Goal: Task Accomplishment & Management: Use online tool/utility

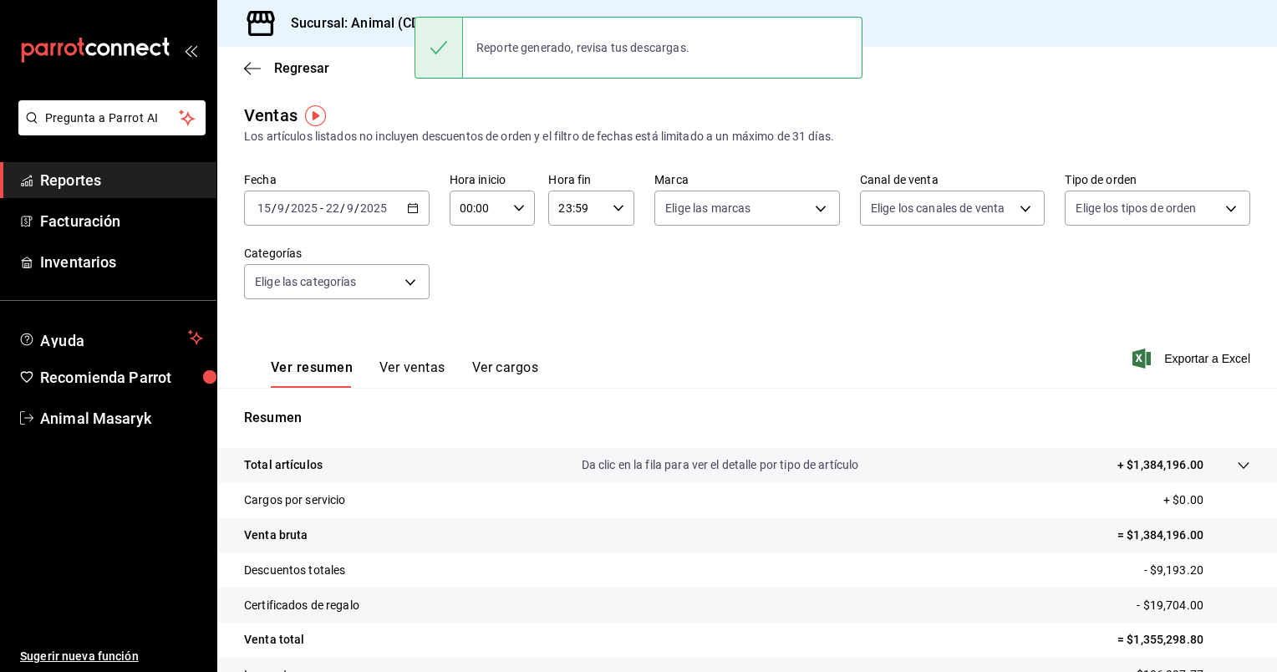
click at [408, 211] on \(Stroke\) "button" at bounding box center [413, 208] width 10 height 9
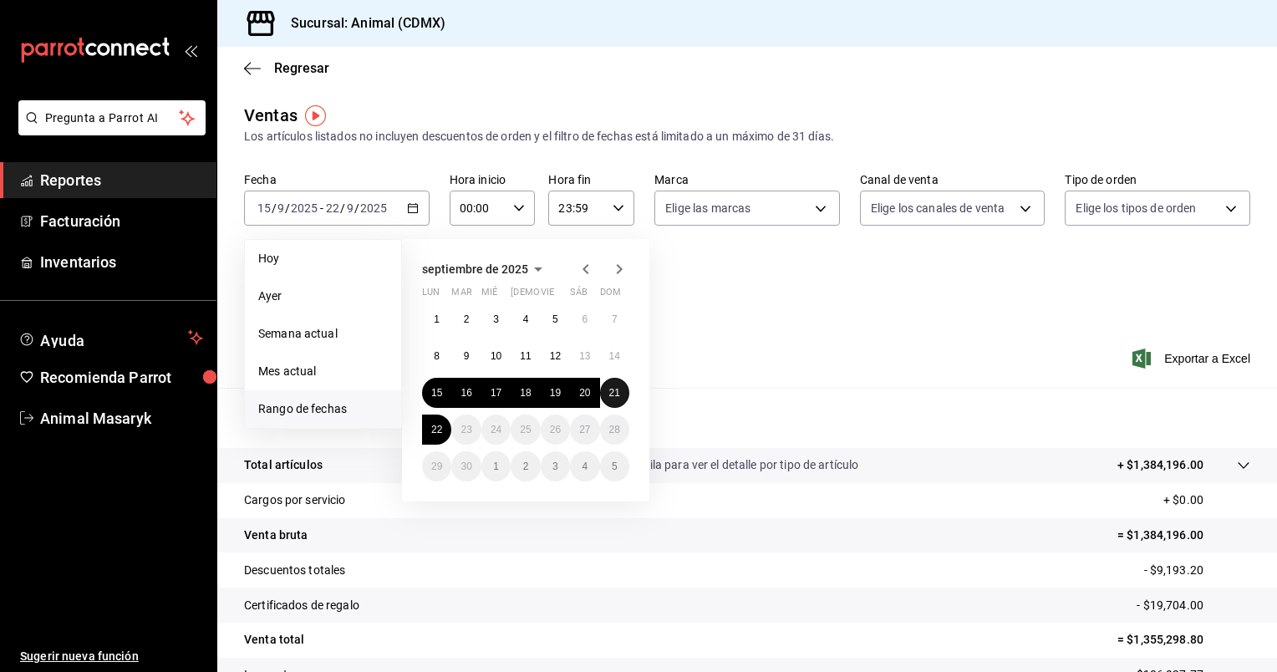
click at [622, 394] on button "21" at bounding box center [614, 393] width 29 height 30
click at [435, 431] on abbr "22" at bounding box center [436, 430] width 11 height 12
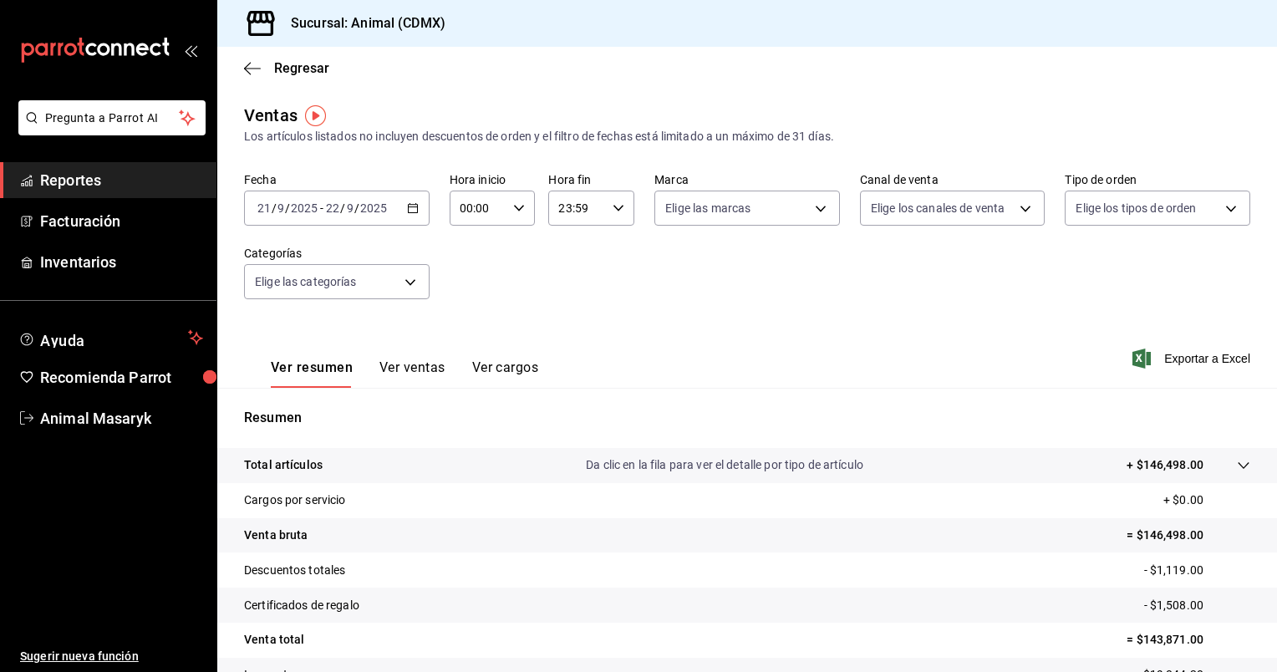
click at [516, 212] on icon "button" at bounding box center [519, 208] width 12 height 12
click at [469, 278] on span "05" at bounding box center [469, 271] width 16 height 13
type input "05:00"
click at [614, 208] on div at bounding box center [638, 336] width 1277 height 672
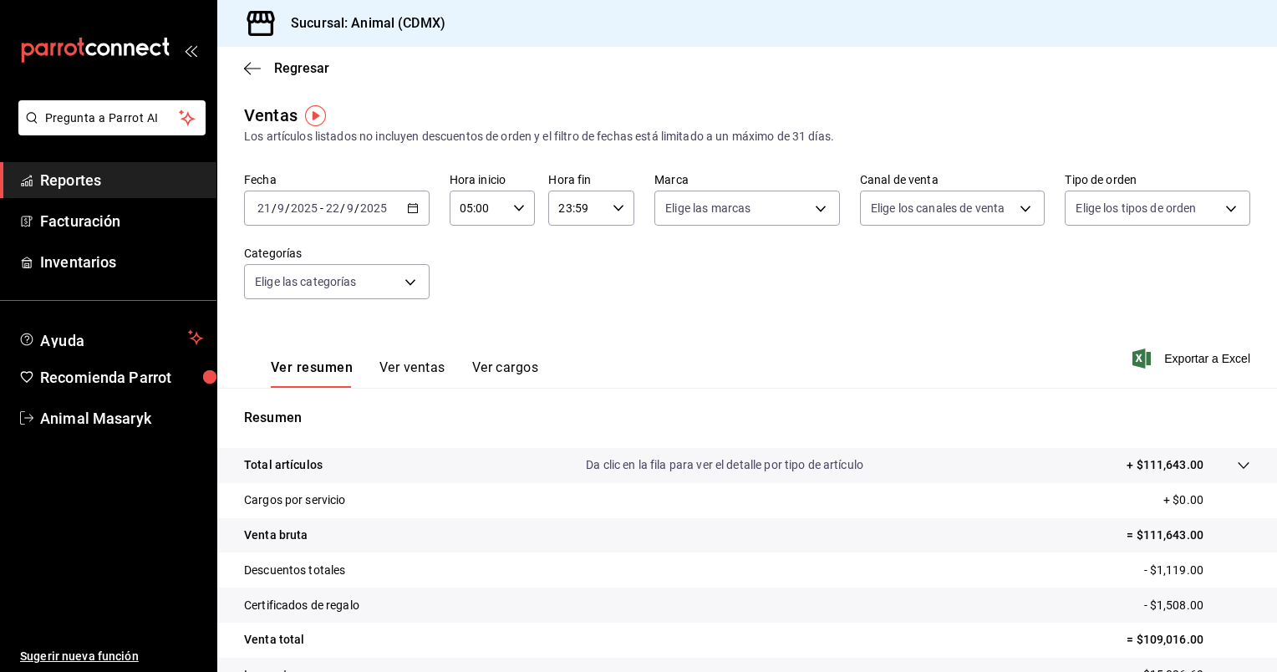
click at [614, 208] on icon "button" at bounding box center [619, 208] width 12 height 12
click at [569, 276] on span "05" at bounding box center [566, 268] width 16 height 13
click at [605, 251] on span "00" at bounding box center [609, 250] width 16 height 13
type input "05:00"
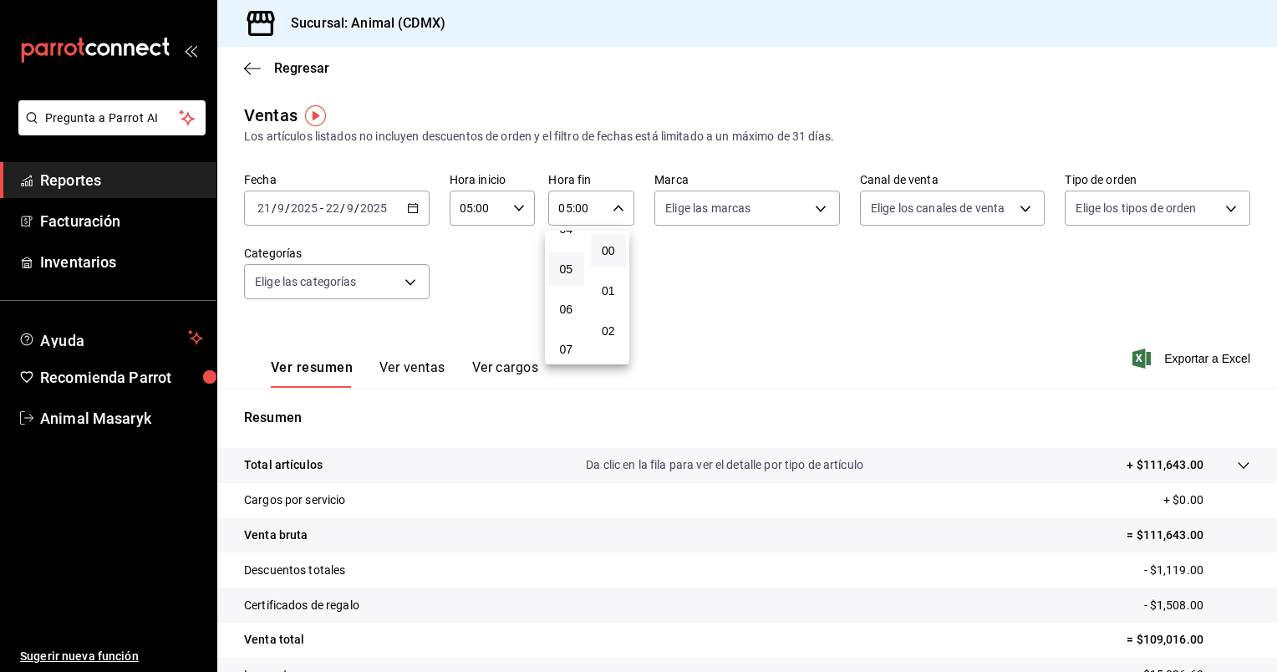
click at [1153, 359] on div at bounding box center [638, 336] width 1277 height 672
click at [1153, 359] on span "Exportar a Excel" at bounding box center [1193, 359] width 115 height 20
